Goal: Task Accomplishment & Management: Use online tool/utility

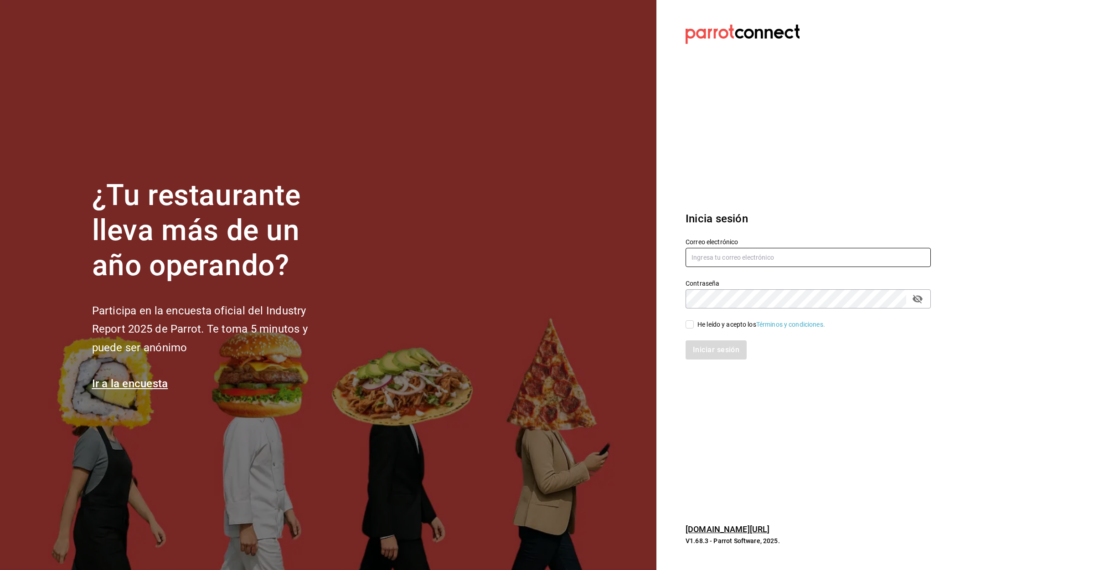
click at [783, 256] on input "text" at bounding box center [808, 257] width 245 height 19
type input "GRANTERRAZALOMASVERDES2023@OUTLOOK.COM"
click at [688, 327] on input "He leído y acepto los Términos y condiciones." at bounding box center [690, 324] width 8 height 8
checkbox input "true"
click at [730, 352] on button "Iniciar sesión" at bounding box center [717, 349] width 62 height 19
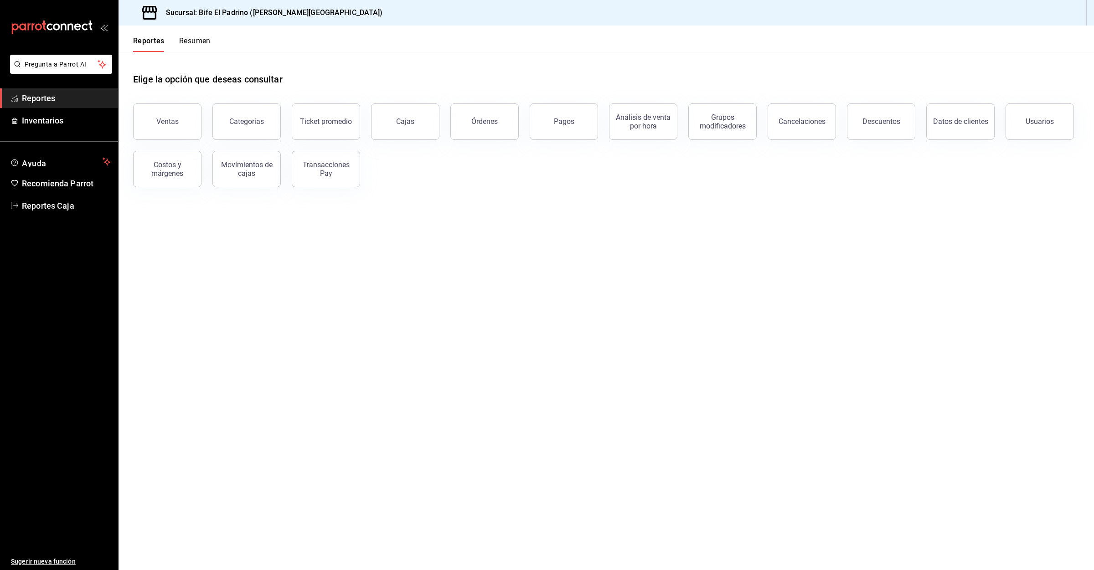
click at [186, 130] on button "Ventas" at bounding box center [167, 121] width 68 height 36
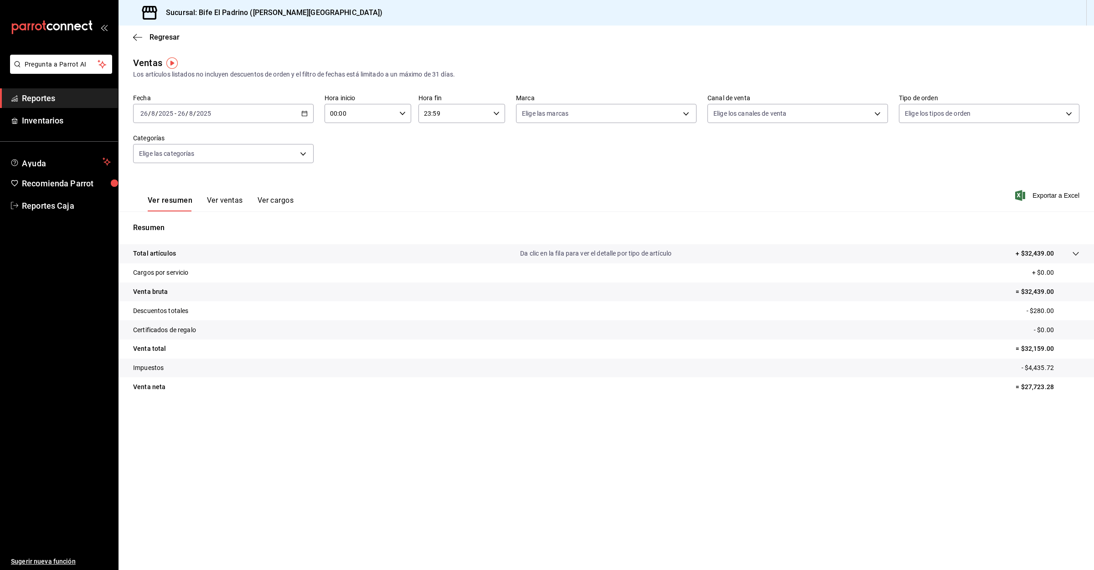
click at [43, 92] on span "Reportes" at bounding box center [66, 98] width 89 height 12
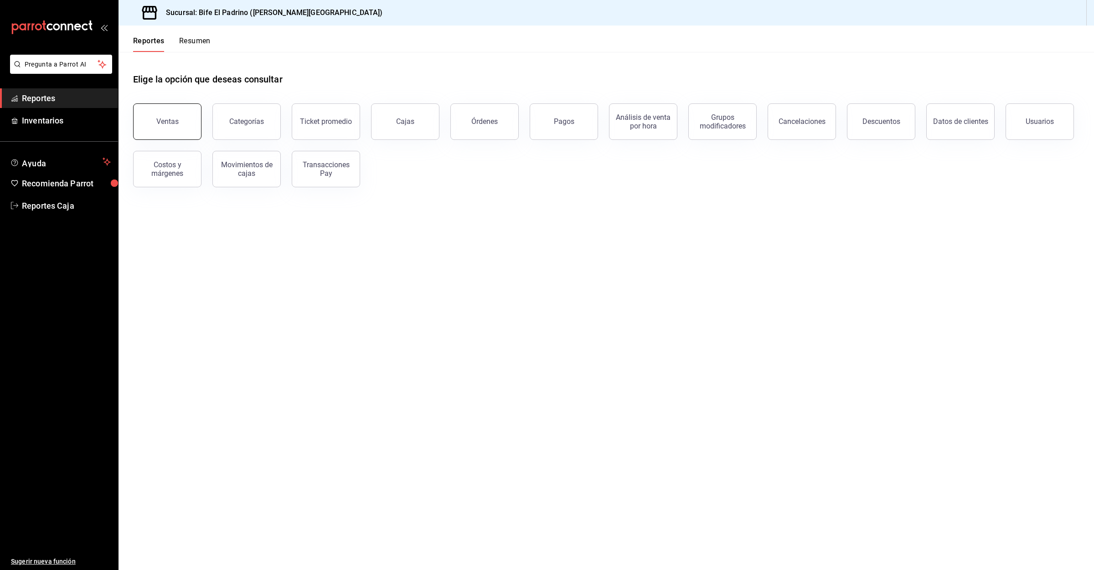
click at [163, 128] on button "Ventas" at bounding box center [167, 121] width 68 height 36
